Goal: Transaction & Acquisition: Book appointment/travel/reservation

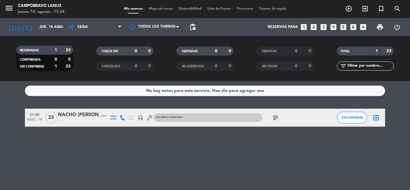
click at [333, 26] on icon "looks_4" at bounding box center [333, 27] width 8 height 8
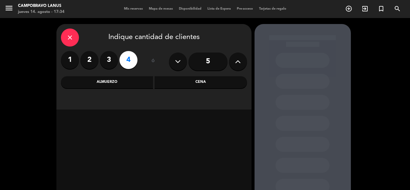
click at [186, 80] on div "Cena" at bounding box center [200, 82] width 92 height 12
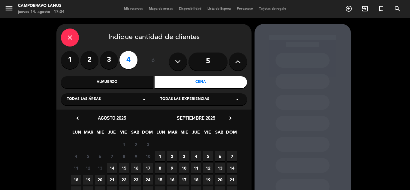
click at [112, 167] on span "14" at bounding box center [112, 168] width 10 height 10
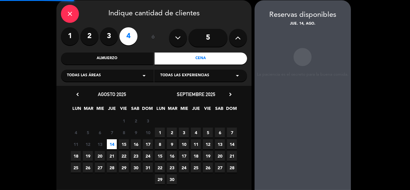
scroll to position [24, 0]
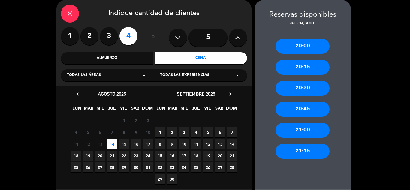
click at [303, 91] on div "20:30" at bounding box center [302, 88] width 54 height 15
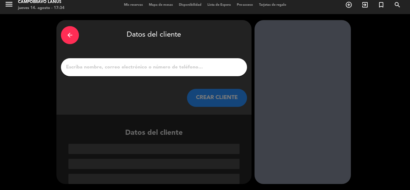
click at [168, 70] on input "1" at bounding box center [153, 67] width 177 height 8
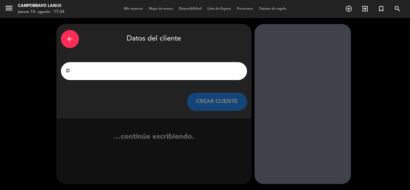
scroll to position [0, 0]
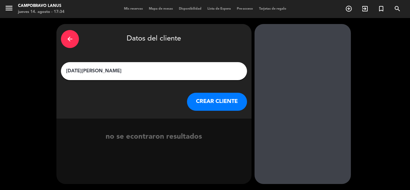
type input "[DATE][PERSON_NAME]"
click at [215, 105] on button "CREAR CLIENTE" at bounding box center [217, 102] width 60 height 18
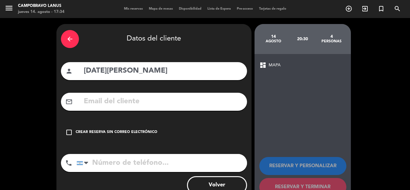
click at [69, 132] on icon "check_box_outline_blank" at bounding box center [68, 132] width 7 height 7
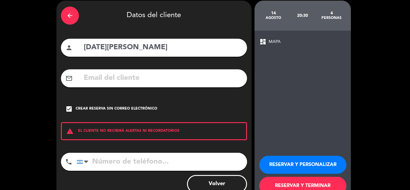
scroll to position [41, 0]
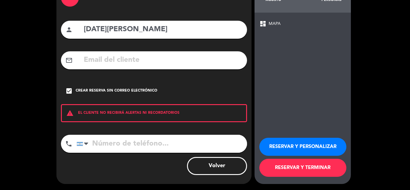
click at [94, 151] on input "tel" at bounding box center [161, 144] width 170 height 18
type input "1144020008"
click at [308, 169] on button "RESERVAR Y TERMINAR" at bounding box center [302, 168] width 87 height 18
